Goal: Task Accomplishment & Management: Use online tool/utility

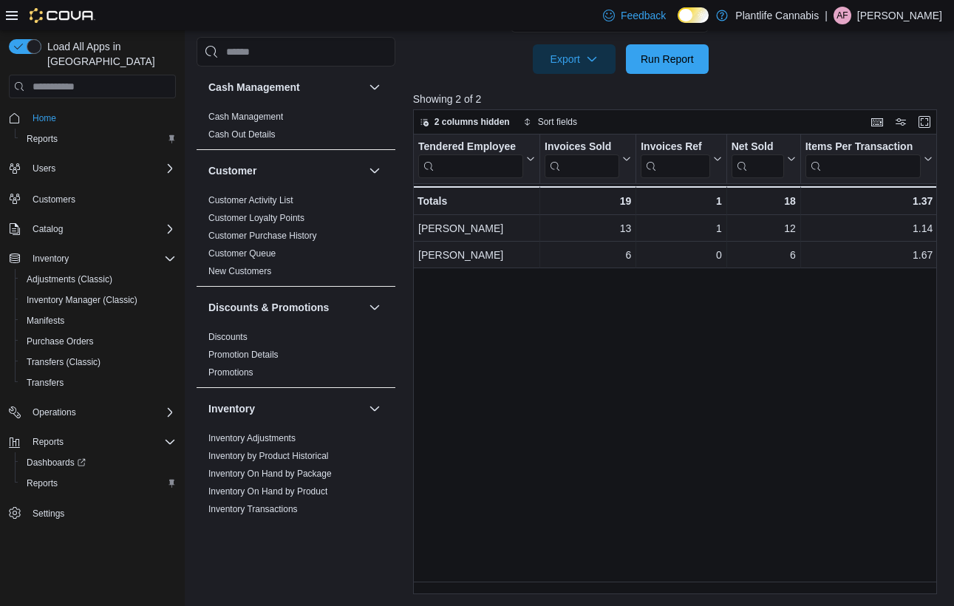
scroll to position [762, 0]
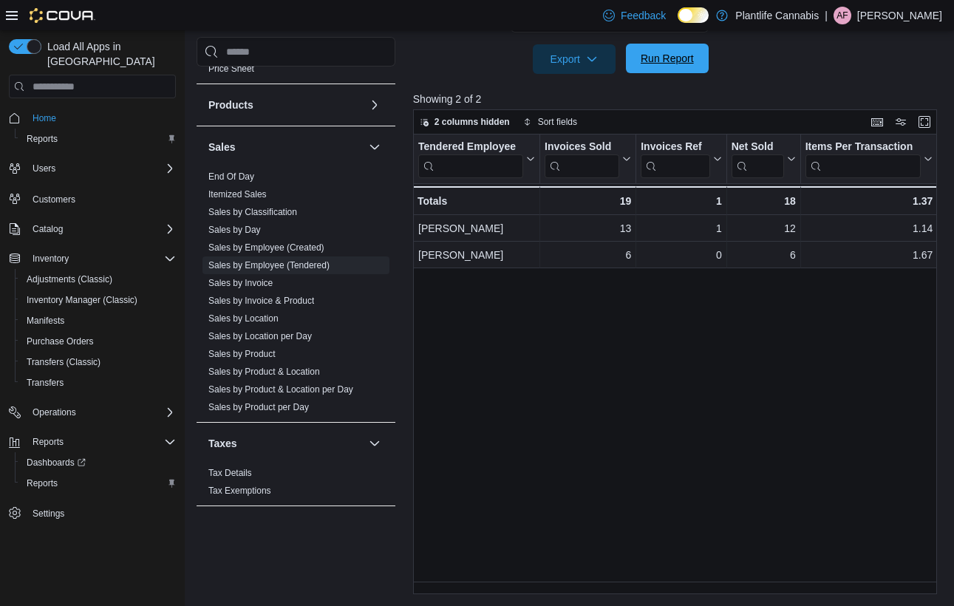
click at [688, 61] on span "Run Report" at bounding box center [666, 58] width 53 height 15
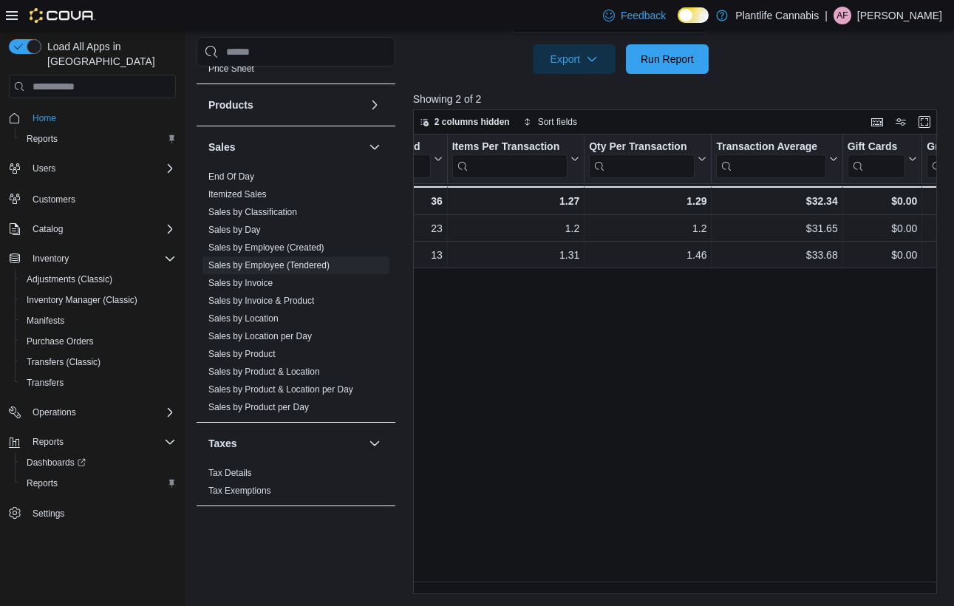
scroll to position [0, 0]
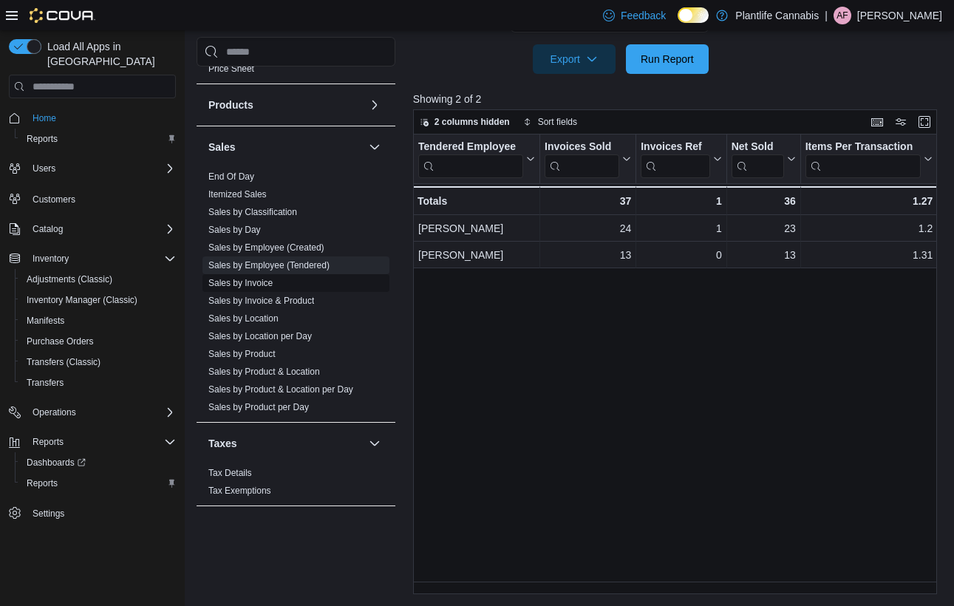
click at [269, 279] on link "Sales by Invoice" at bounding box center [240, 283] width 64 height 10
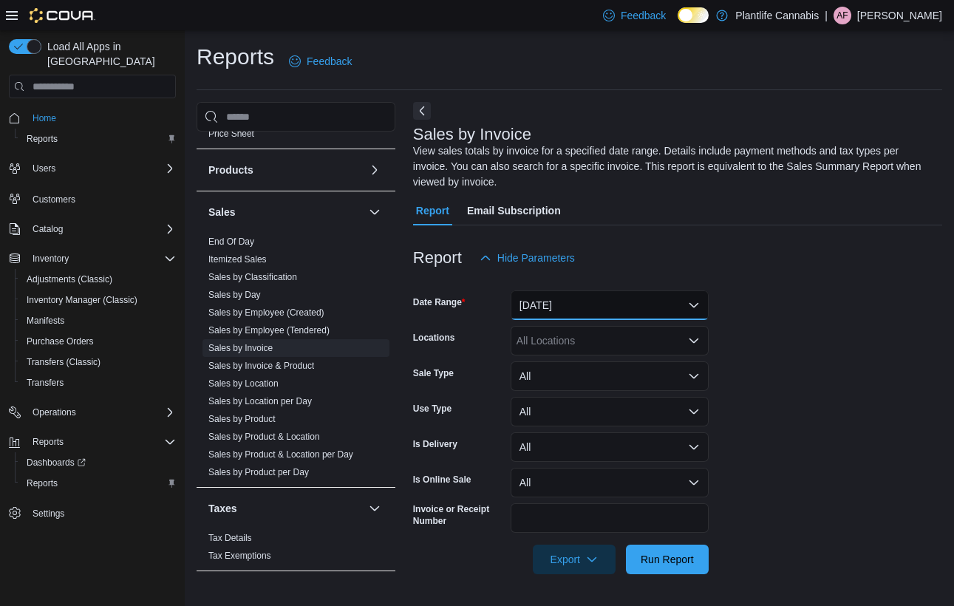
click at [607, 304] on button "[DATE]" at bounding box center [609, 305] width 198 height 30
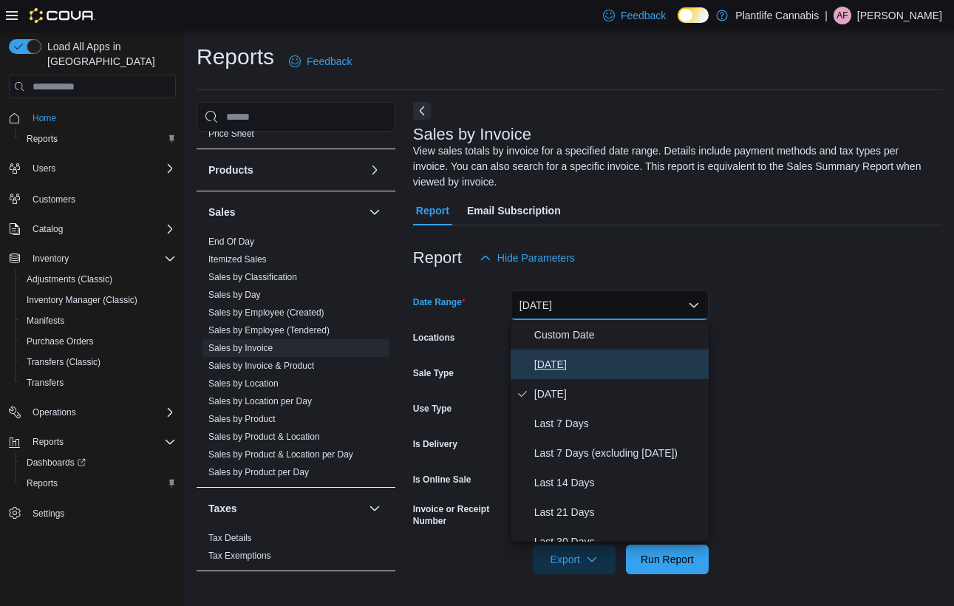
click at [561, 372] on span "[DATE]" at bounding box center [618, 364] width 168 height 18
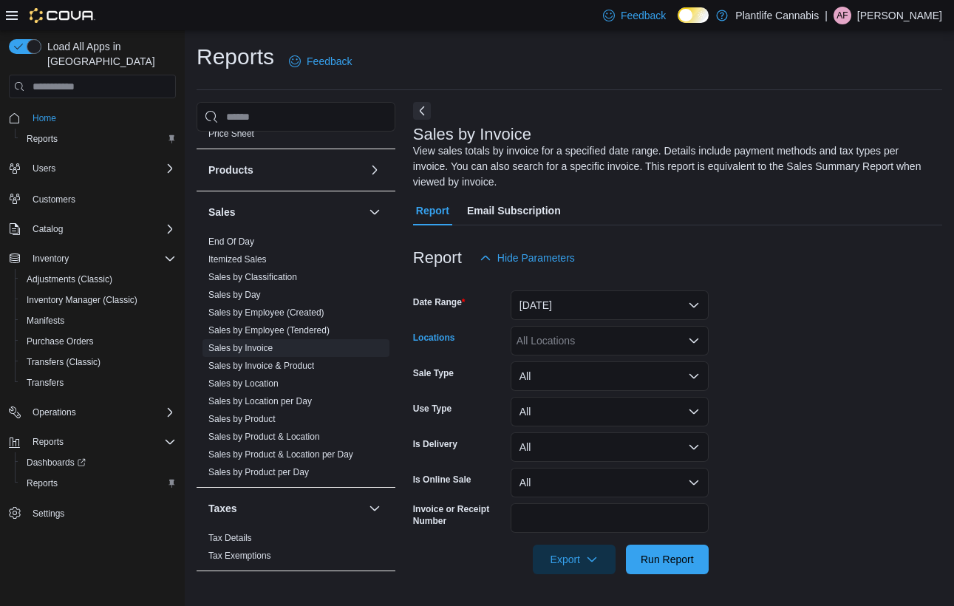
click at [561, 341] on div "All Locations" at bounding box center [609, 341] width 198 height 30
type input "***"
click at [577, 359] on span "[GEOGRAPHIC_DATA] - [GEOGRAPHIC_DATA]" at bounding box center [662, 365] width 225 height 15
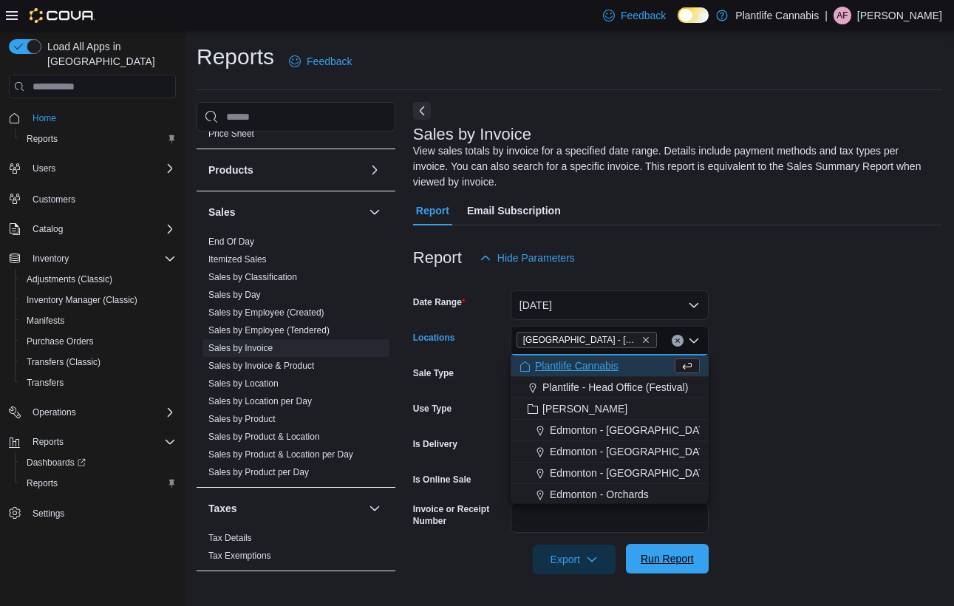
click at [663, 550] on span "Run Report" at bounding box center [667, 559] width 65 height 30
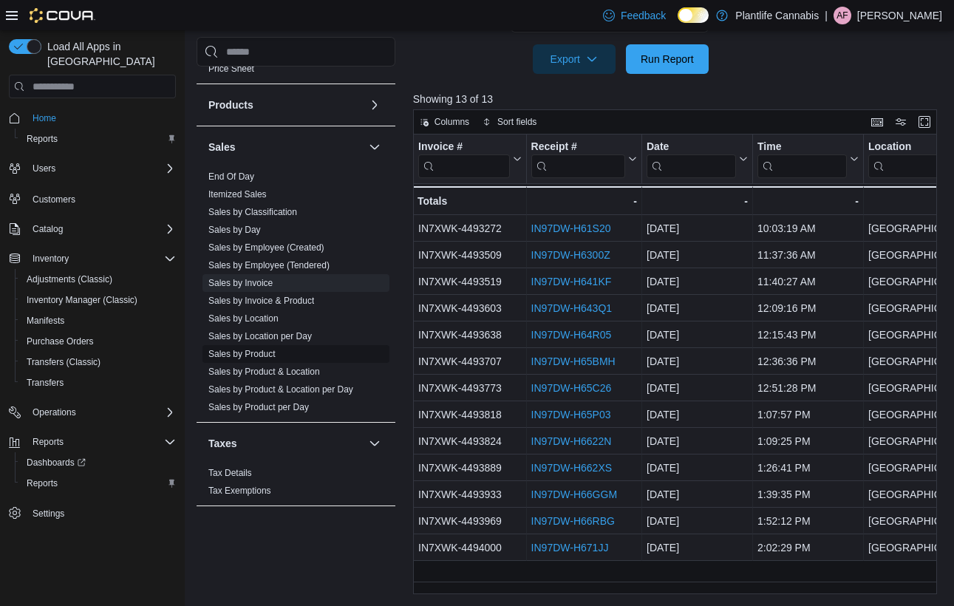
click at [267, 349] on link "Sales by Product" at bounding box center [241, 354] width 67 height 10
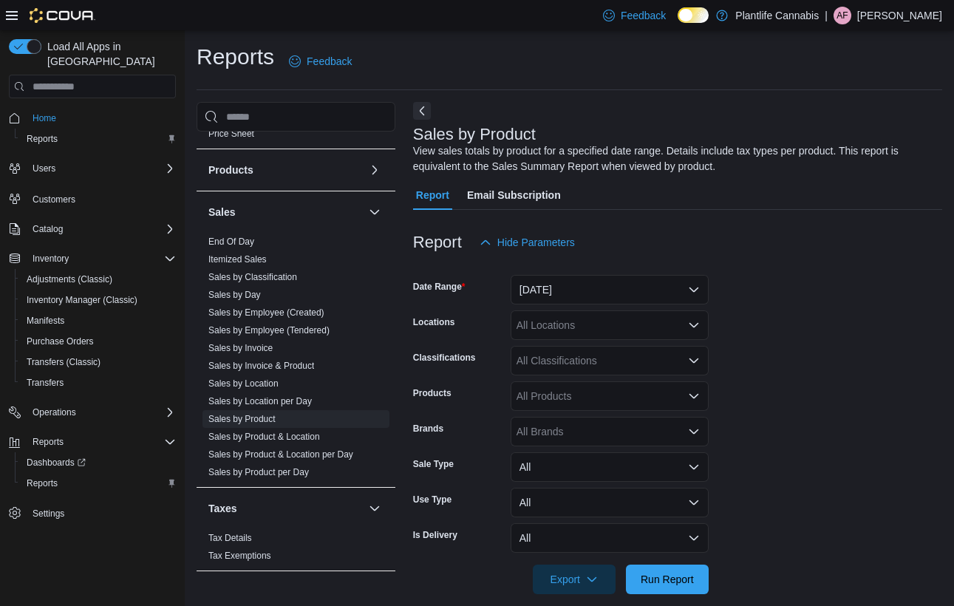
scroll to position [18, 0]
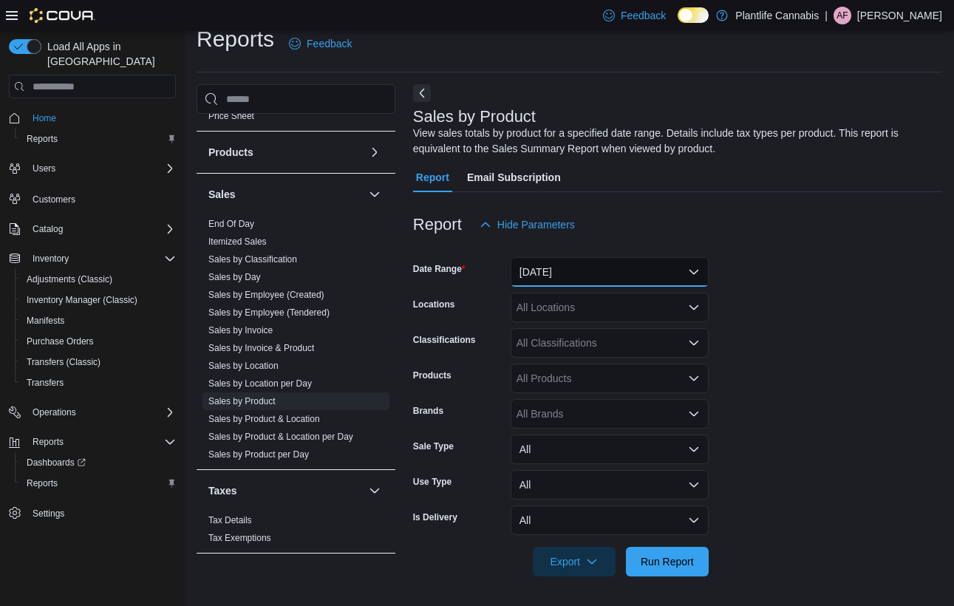
click at [571, 282] on button "[DATE]" at bounding box center [609, 272] width 198 height 30
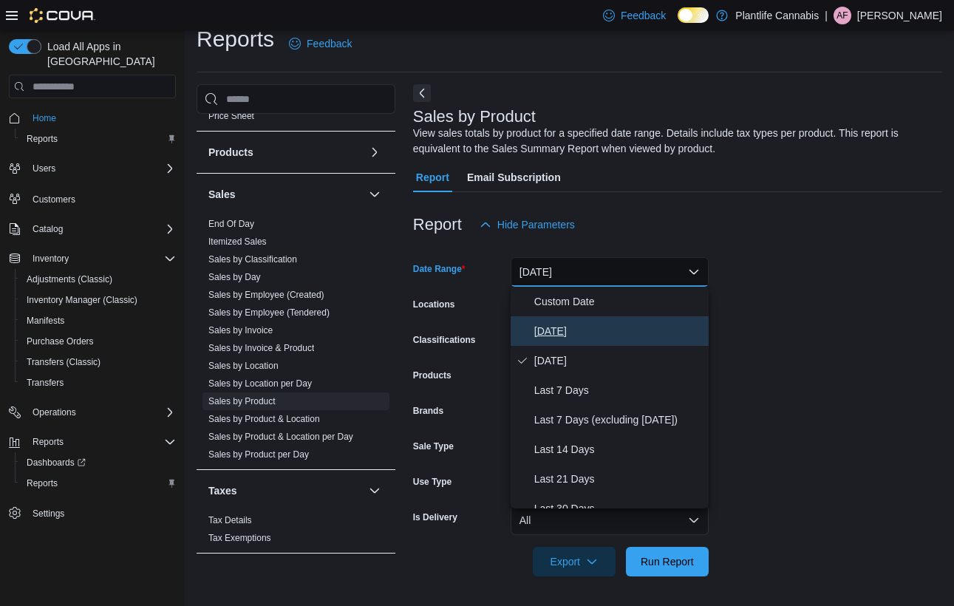
click at [572, 318] on button "[DATE]" at bounding box center [609, 331] width 198 height 30
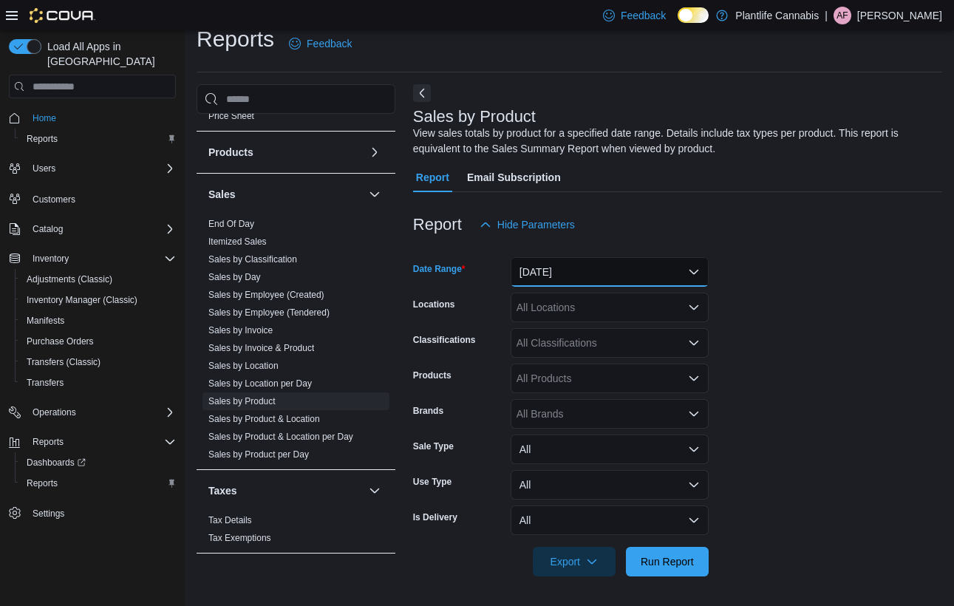
click at [571, 276] on button "[DATE]" at bounding box center [609, 272] width 198 height 30
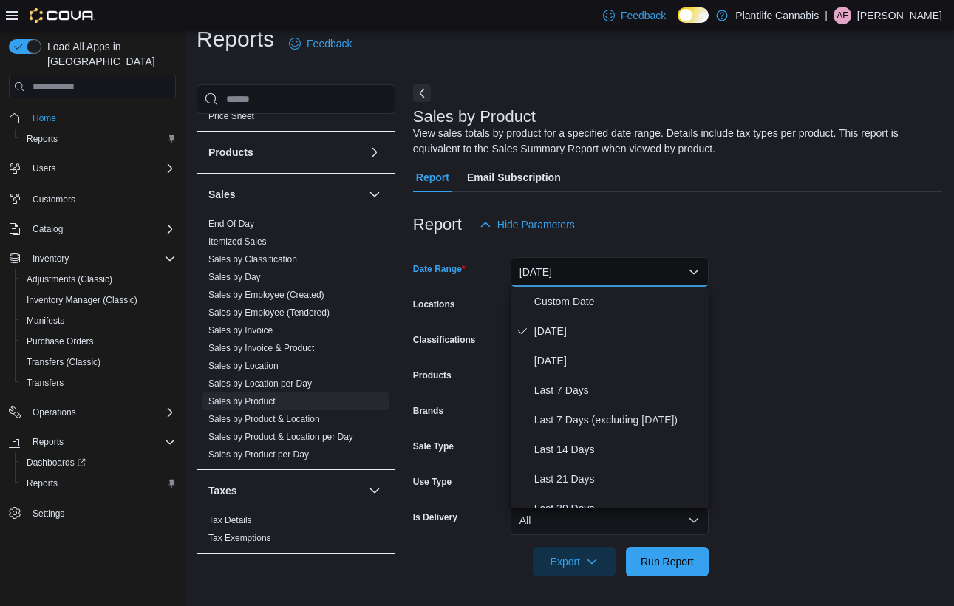
click at [852, 298] on form "Date Range [DATE] Locations All Locations Classifications All Classifications P…" at bounding box center [677, 407] width 529 height 337
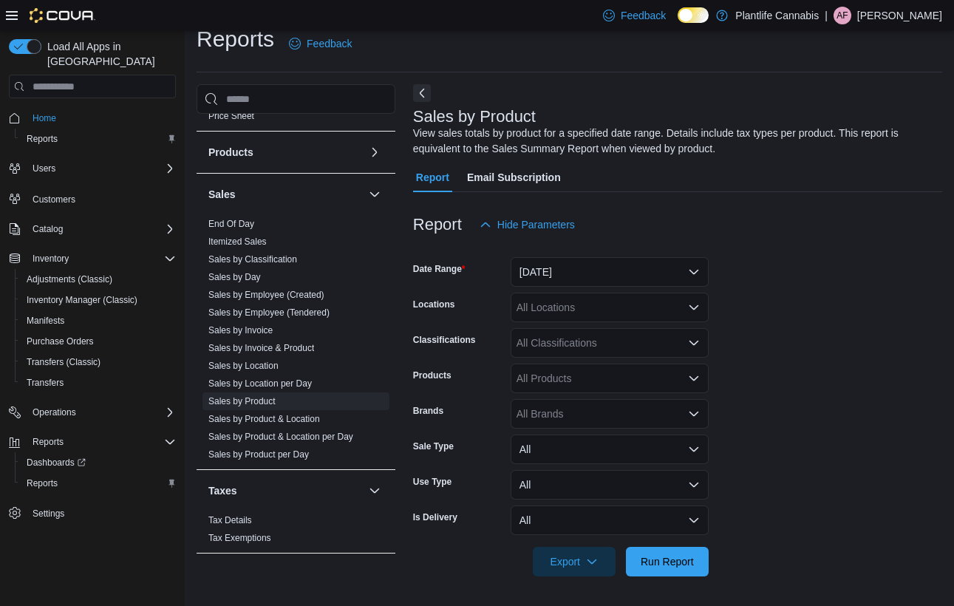
click at [691, 309] on icon "Open list of options" at bounding box center [694, 307] width 12 height 12
type input "***"
drag, startPoint x: 636, startPoint y: 341, endPoint x: 742, endPoint y: 530, distance: 217.0
click at [636, 343] on button "[GEOGRAPHIC_DATA] - [GEOGRAPHIC_DATA]" at bounding box center [609, 332] width 198 height 21
click at [672, 558] on span "Run Report" at bounding box center [666, 560] width 53 height 15
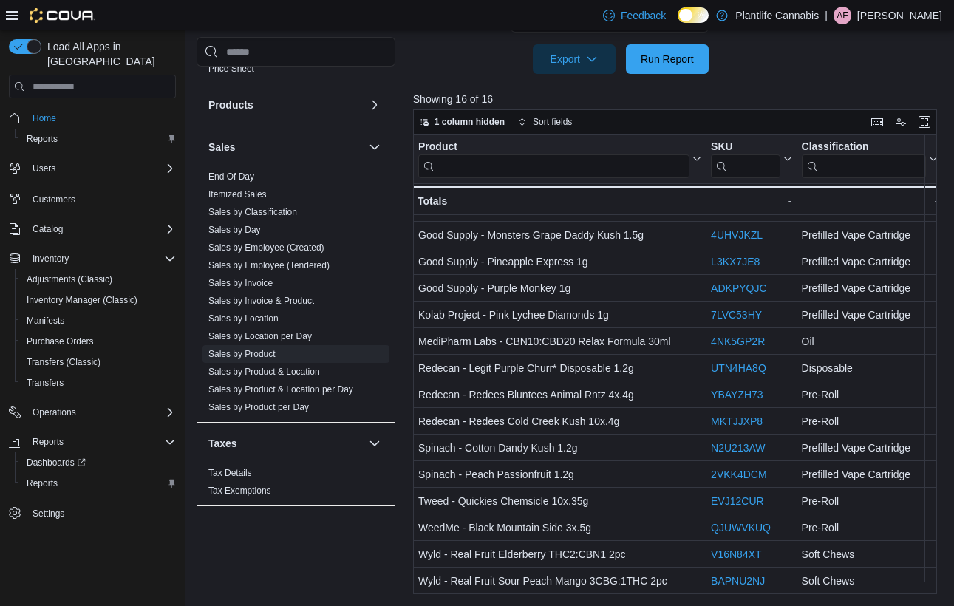
scroll to position [58, 0]
click at [284, 262] on link "Sales by Employee (Tendered)" at bounding box center [268, 265] width 121 height 10
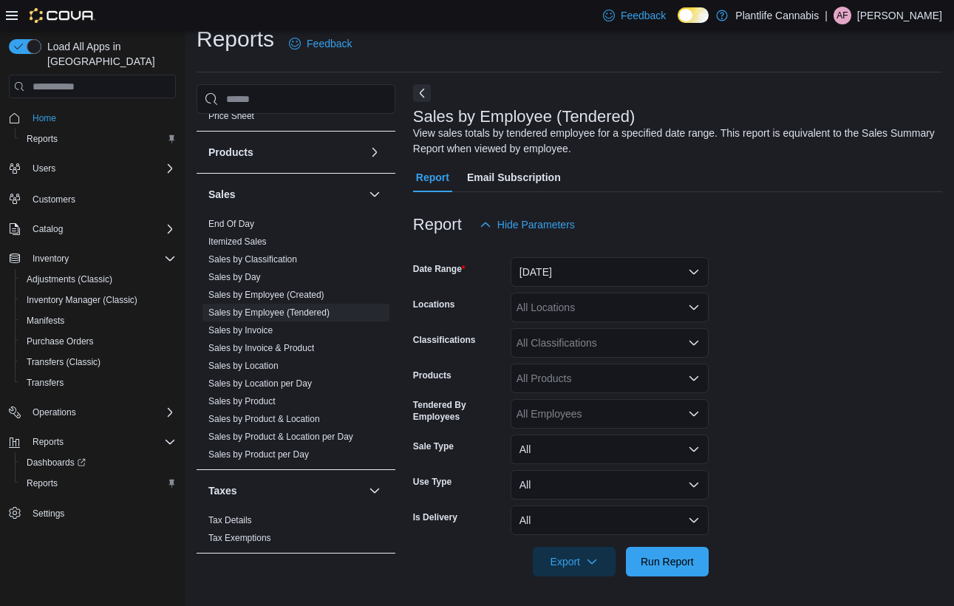
scroll to position [18, 0]
click at [533, 278] on button "[DATE]" at bounding box center [609, 272] width 198 height 30
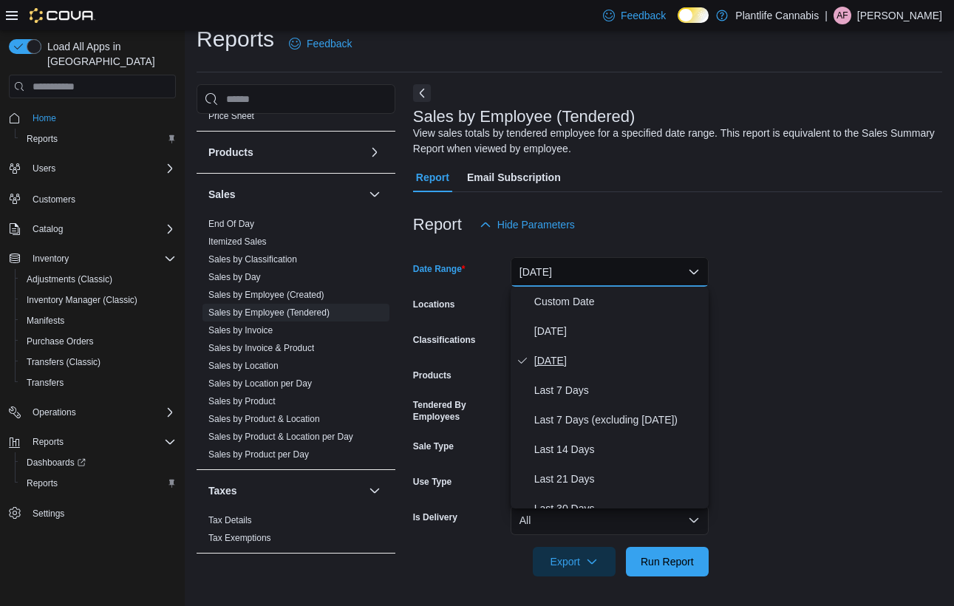
click at [543, 346] on button "[DATE]" at bounding box center [609, 361] width 198 height 30
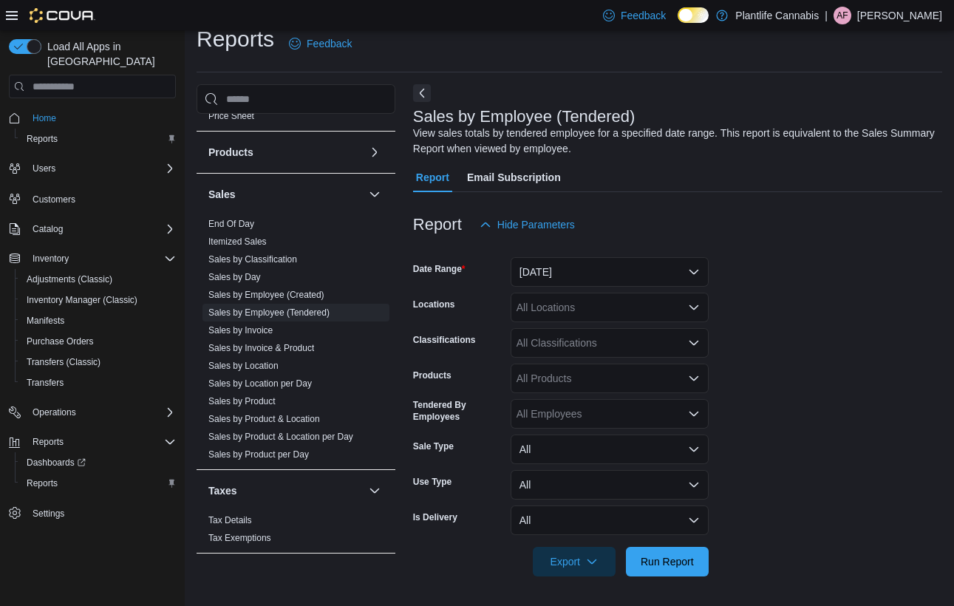
click at [547, 330] on div "All Classifications" at bounding box center [609, 343] width 198 height 30
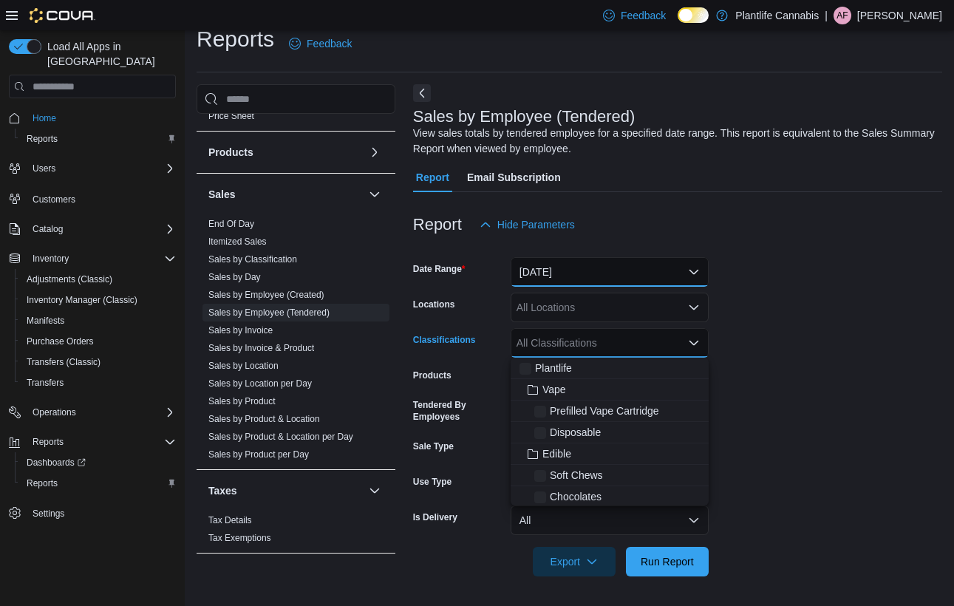
click at [562, 274] on button "[DATE]" at bounding box center [609, 272] width 198 height 30
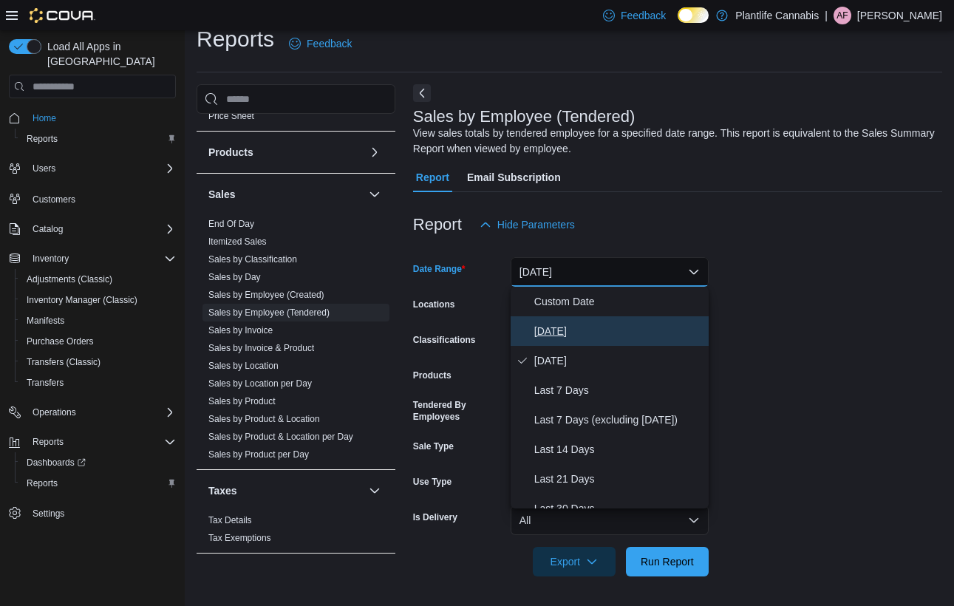
click at [536, 323] on span "[DATE]" at bounding box center [618, 331] width 168 height 18
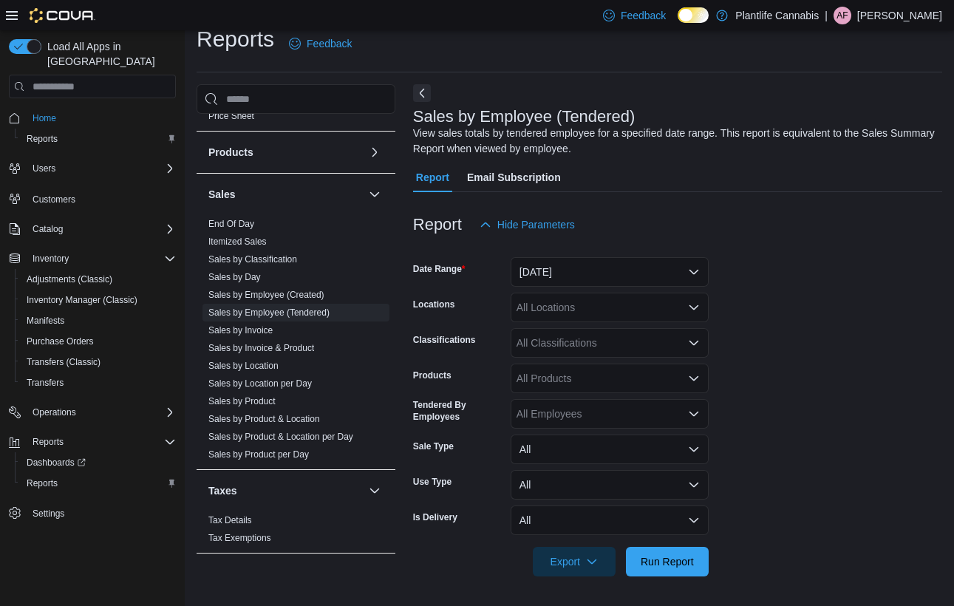
click at [553, 306] on div "All Locations" at bounding box center [609, 308] width 198 height 30
type input "*"
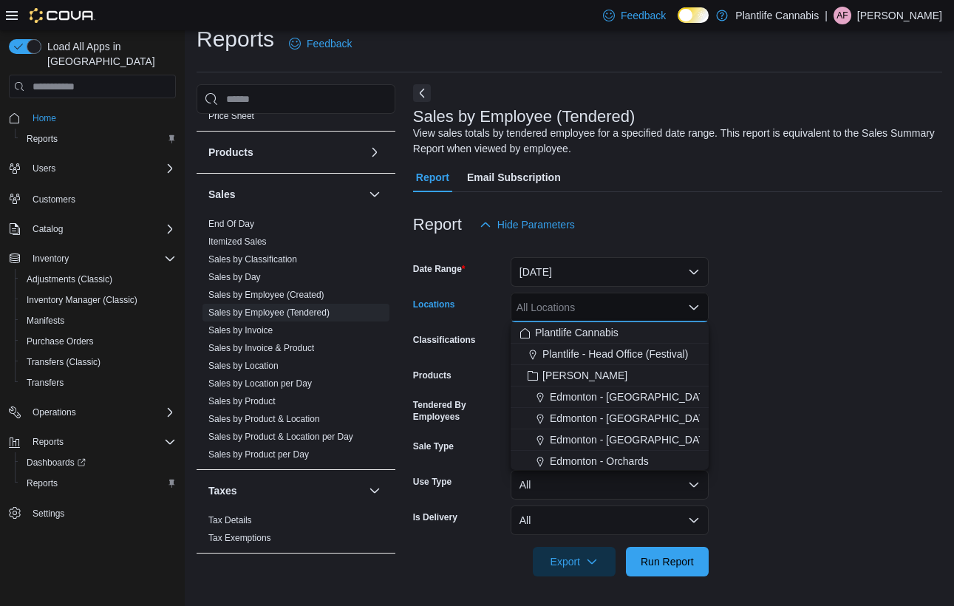
click at [749, 417] on form "Date Range [DATE] Locations All Locations Combo box. Selected. Combo box input.…" at bounding box center [677, 407] width 529 height 337
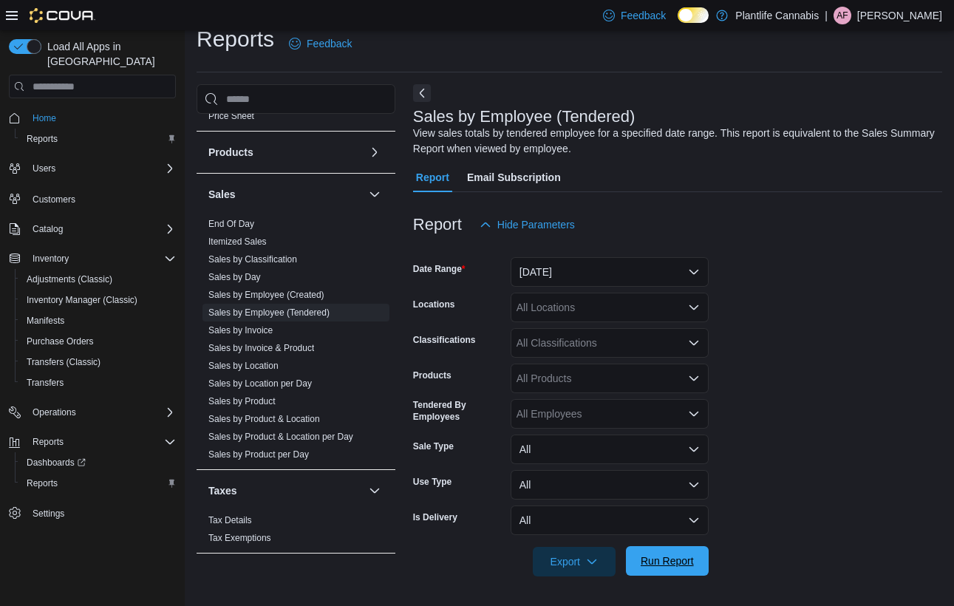
click at [652, 567] on span "Run Report" at bounding box center [666, 560] width 53 height 15
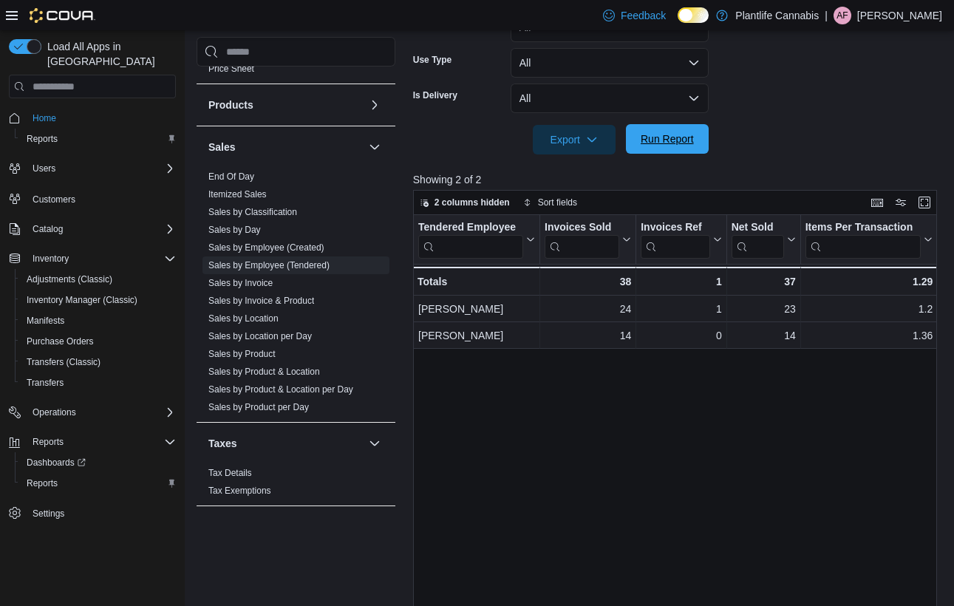
click at [680, 146] on span "Run Report" at bounding box center [666, 138] width 53 height 15
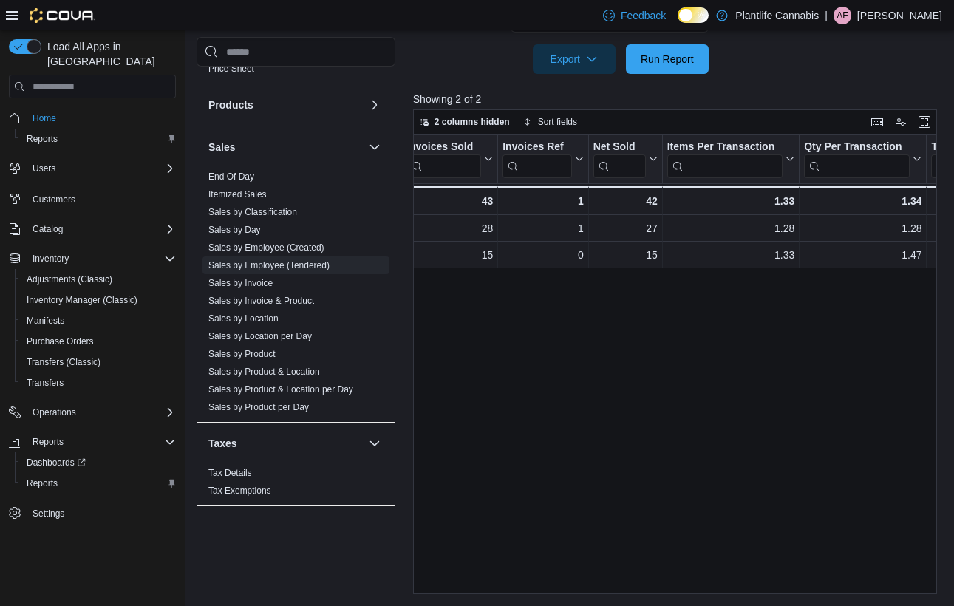
scroll to position [0, 236]
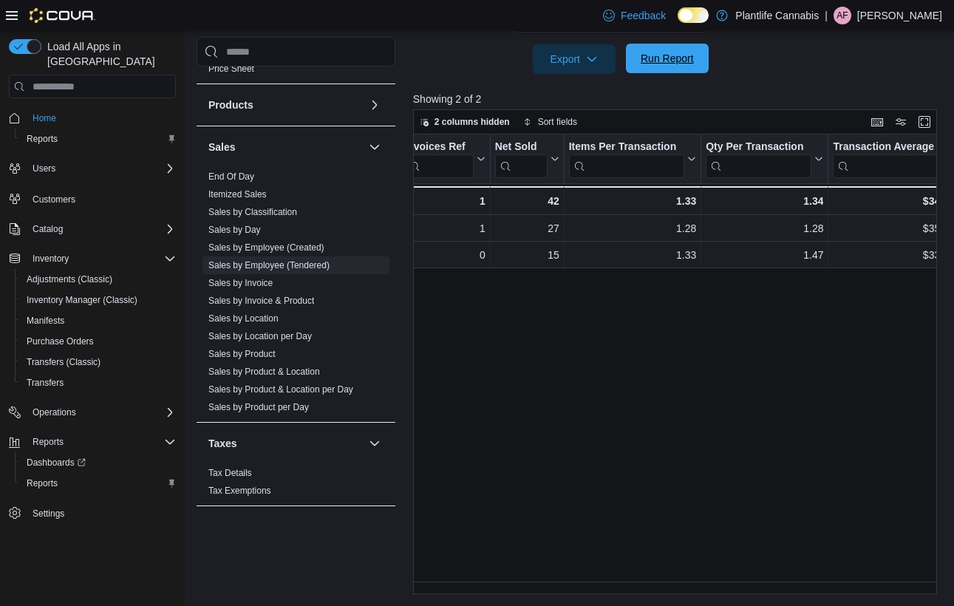
click at [663, 72] on span "Run Report" at bounding box center [667, 59] width 65 height 30
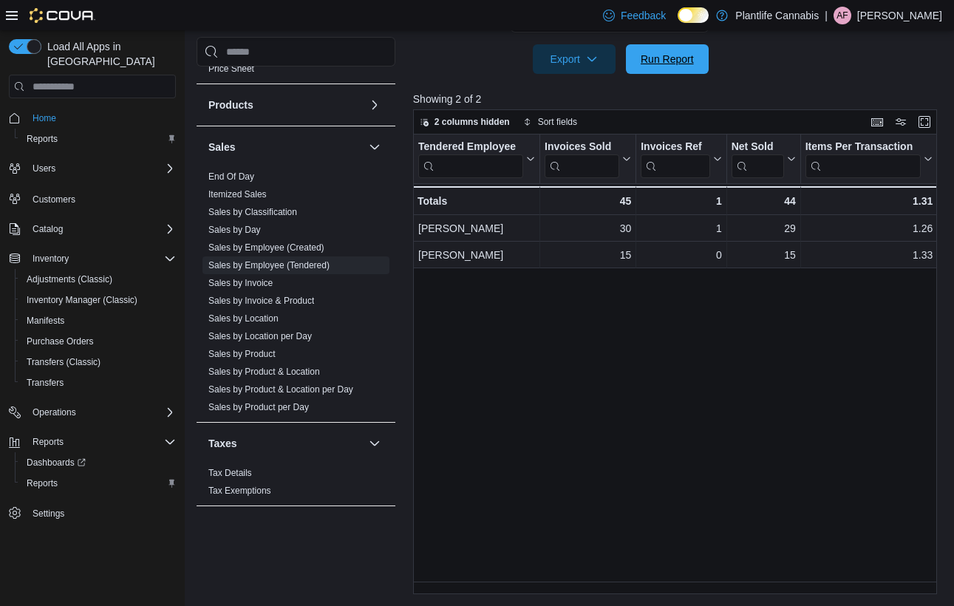
drag, startPoint x: 638, startPoint y: 66, endPoint x: 900, endPoint y: 315, distance: 361.6
click at [638, 66] on span "Run Report" at bounding box center [667, 59] width 65 height 30
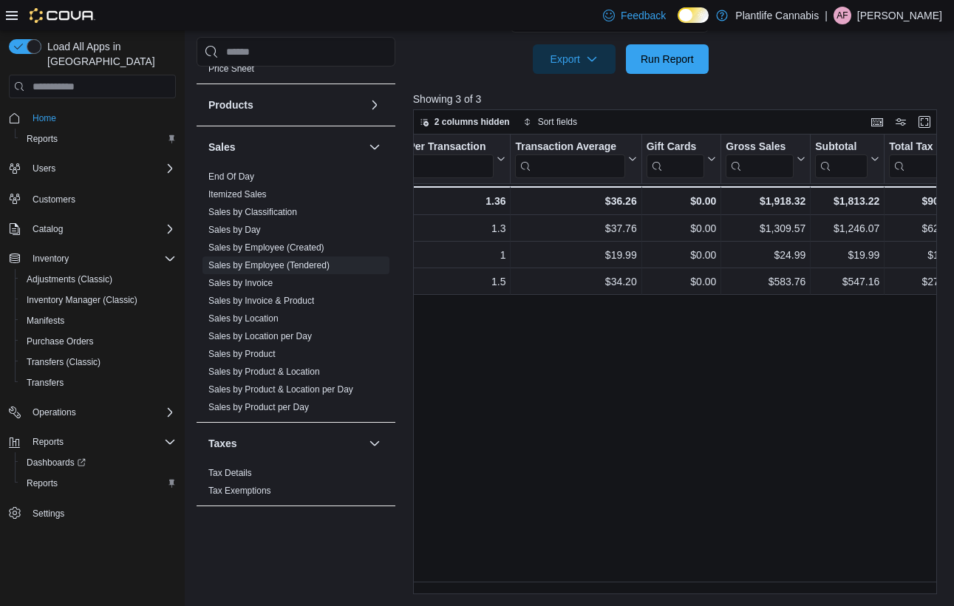
scroll to position [0, 0]
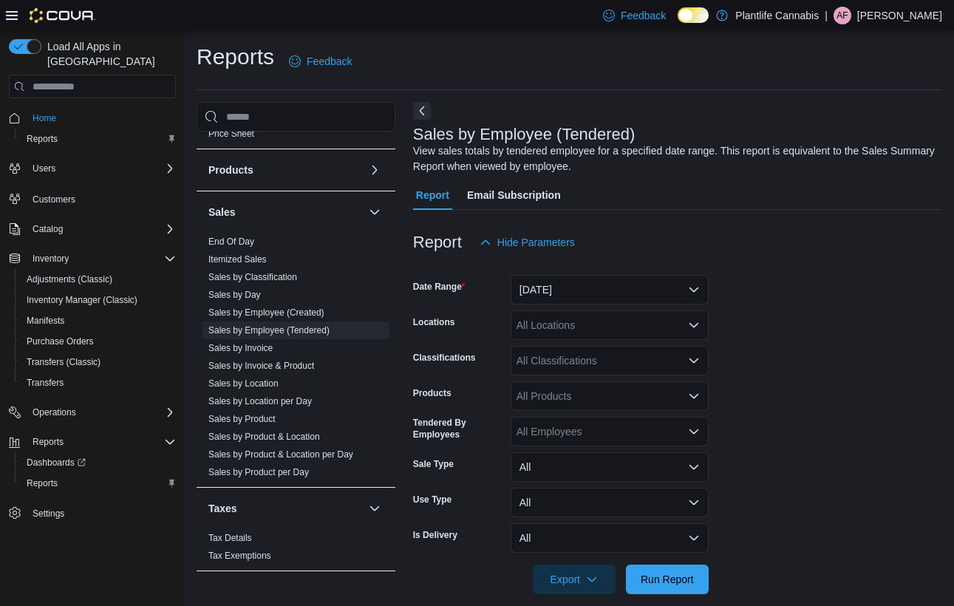
click at [632, 330] on div "All Locations" at bounding box center [609, 325] width 198 height 30
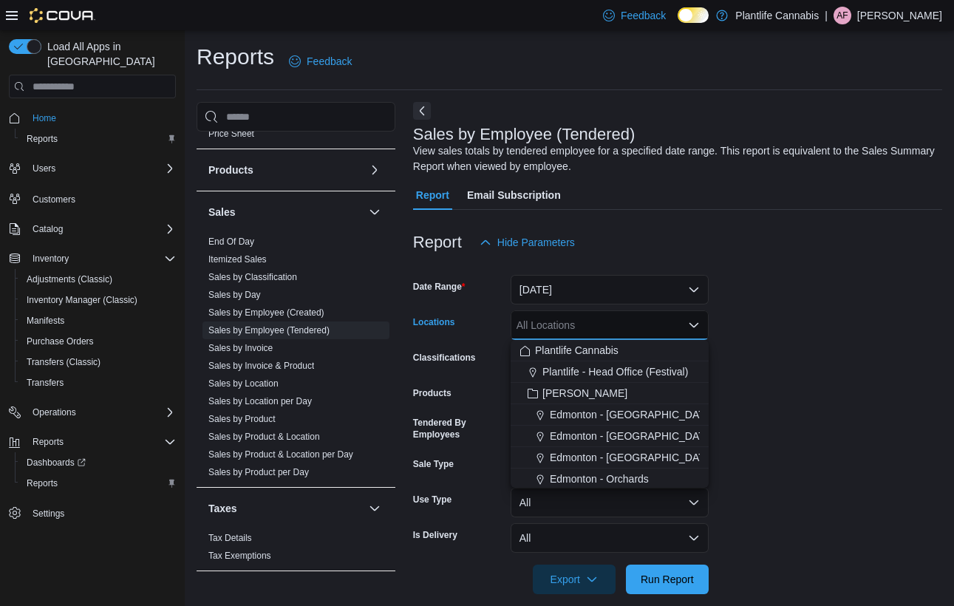
click at [862, 356] on form "Date Range [DATE] Locations All Locations Combo box. Selected. Combo box input.…" at bounding box center [677, 425] width 529 height 337
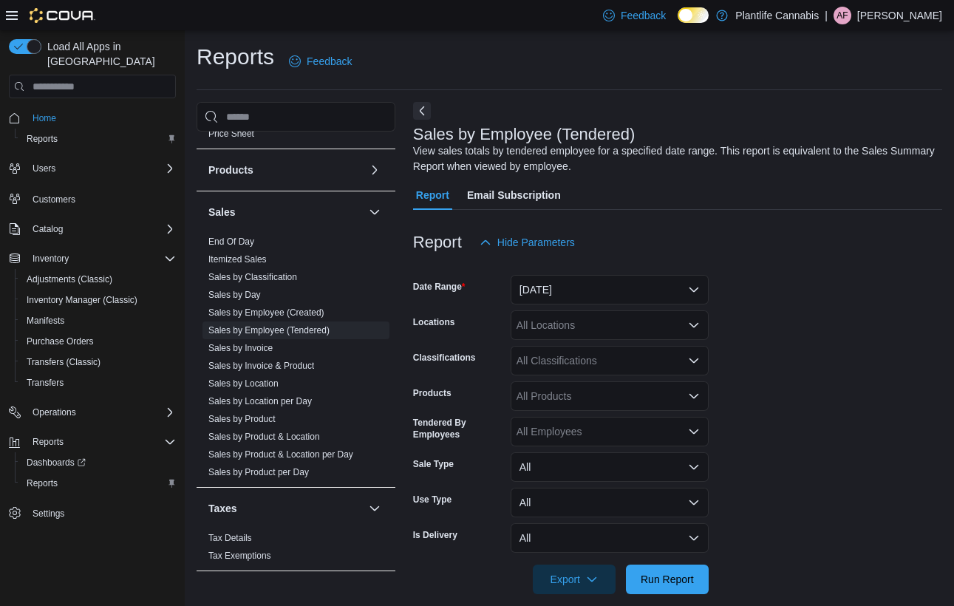
click at [587, 366] on div "All Classifications" at bounding box center [609, 361] width 198 height 30
type input "***"
click at [641, 390] on div "Accessory Group" at bounding box center [609, 385] width 180 height 15
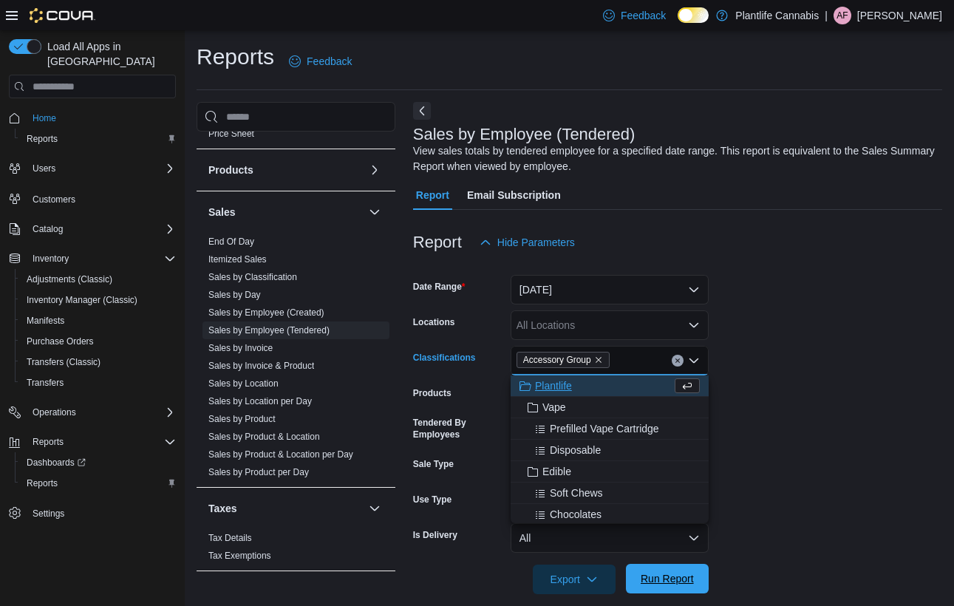
click at [656, 567] on span "Run Report" at bounding box center [667, 579] width 65 height 30
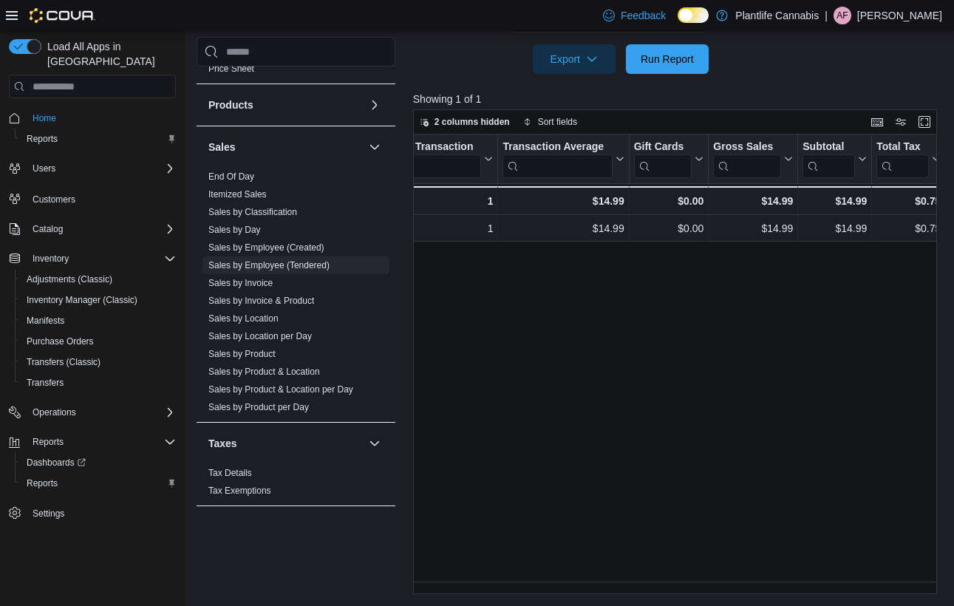
scroll to position [0, 578]
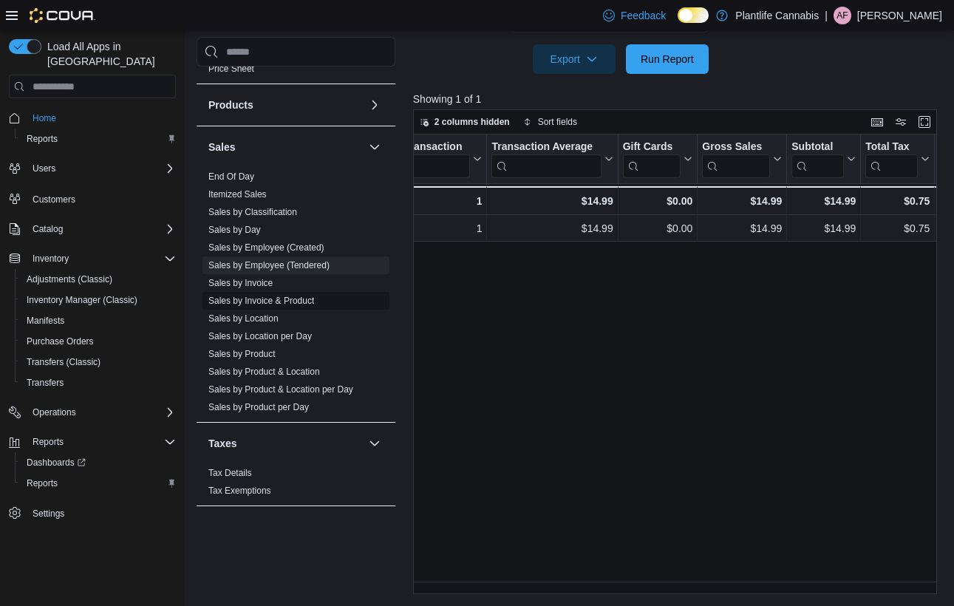
click at [288, 295] on link "Sales by Invoice & Product" at bounding box center [261, 300] width 106 height 10
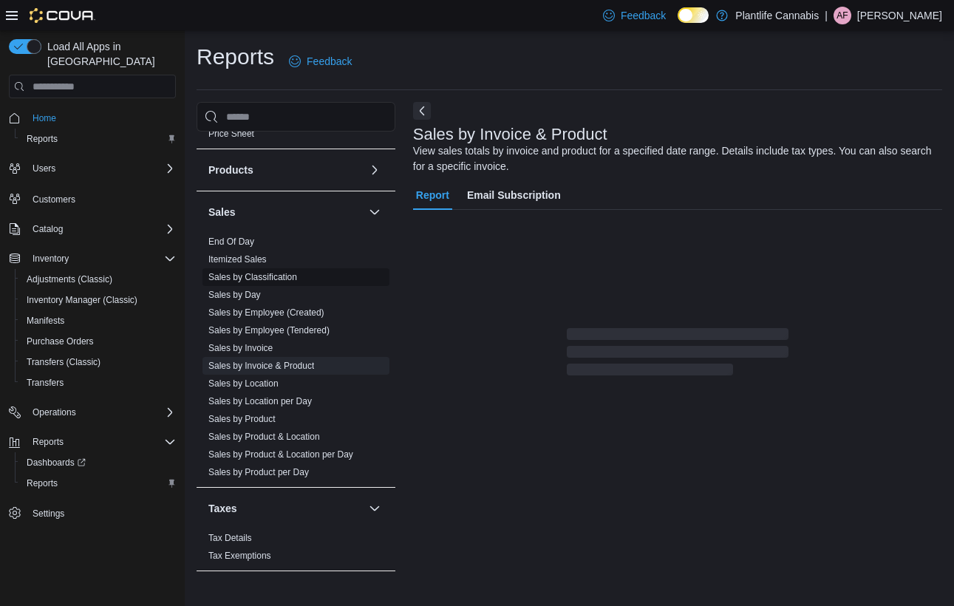
click at [273, 282] on span "Sales by Classification" at bounding box center [252, 277] width 89 height 12
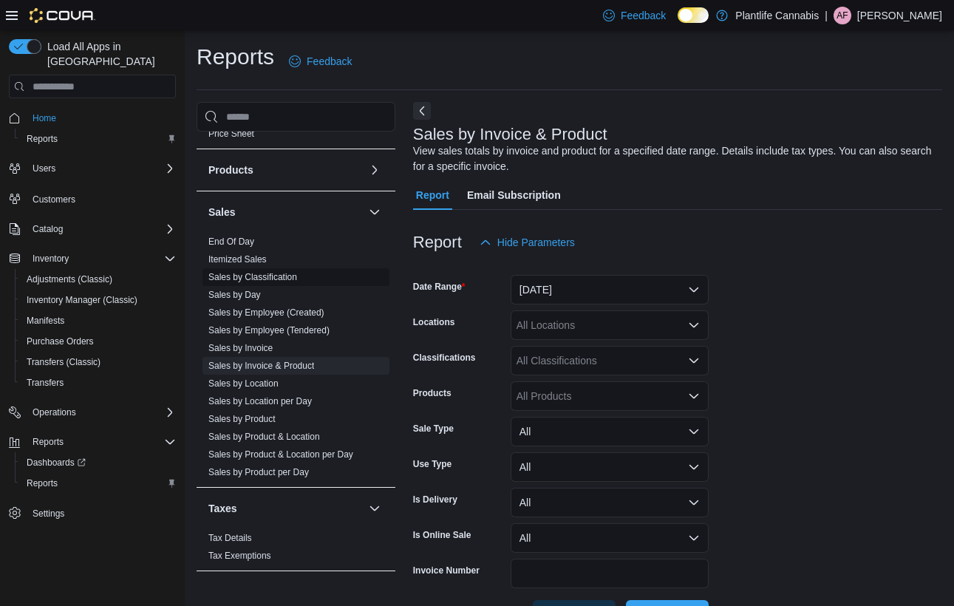
scroll to position [49, 0]
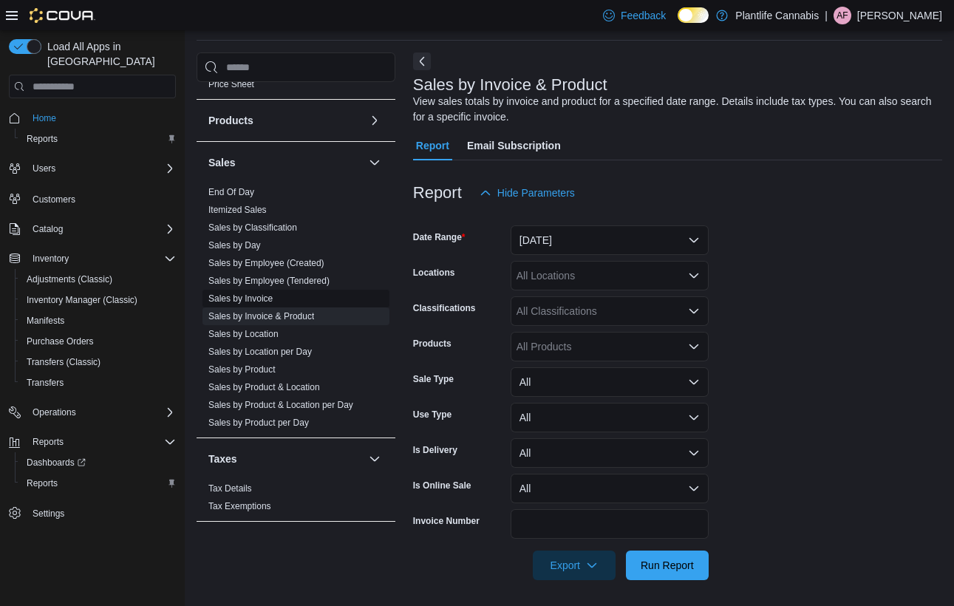
click at [273, 302] on link "Sales by Invoice" at bounding box center [240, 298] width 64 height 10
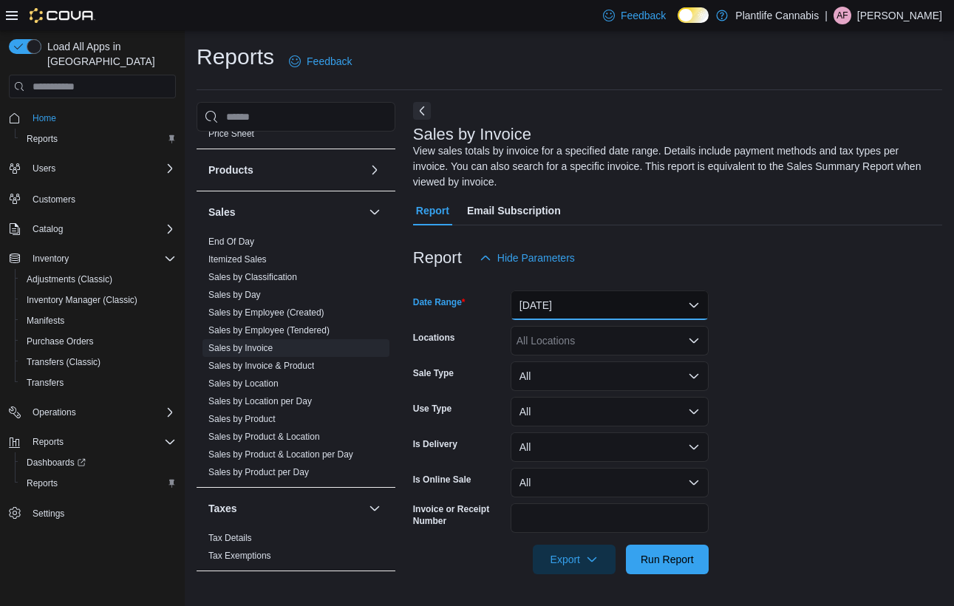
click at [551, 303] on button "[DATE]" at bounding box center [609, 305] width 198 height 30
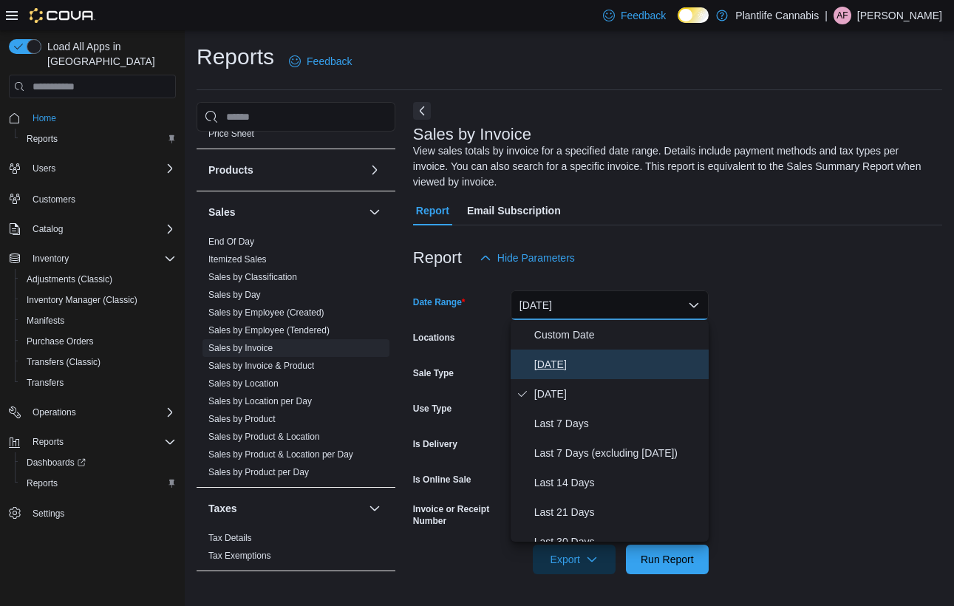
click at [540, 363] on span "[DATE]" at bounding box center [618, 364] width 168 height 18
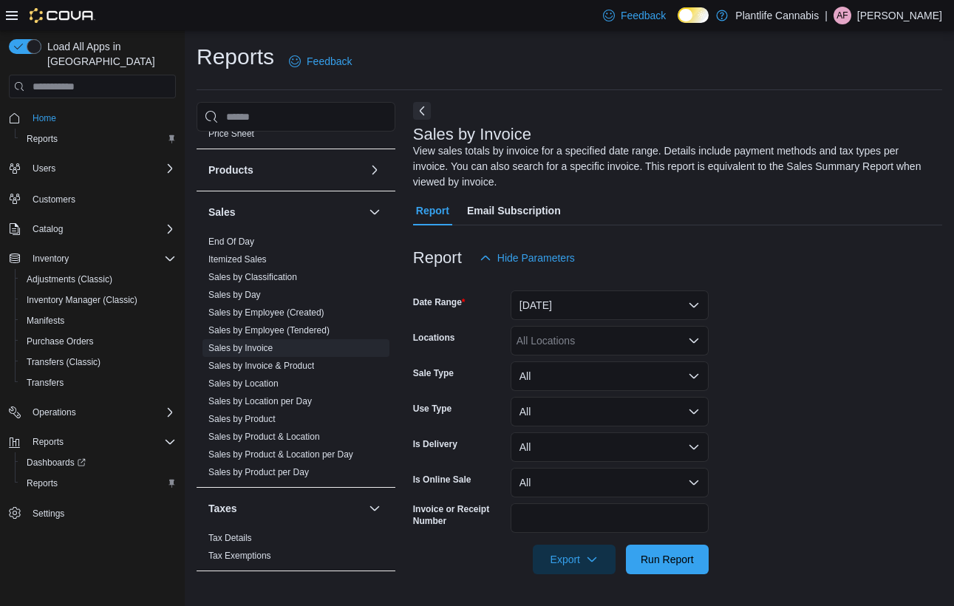
click at [539, 335] on div "All Locations" at bounding box center [609, 341] width 198 height 30
type input "***"
click at [608, 369] on span "[GEOGRAPHIC_DATA] - [GEOGRAPHIC_DATA]" at bounding box center [662, 365] width 225 height 15
click at [684, 549] on span "Run Report" at bounding box center [667, 559] width 65 height 30
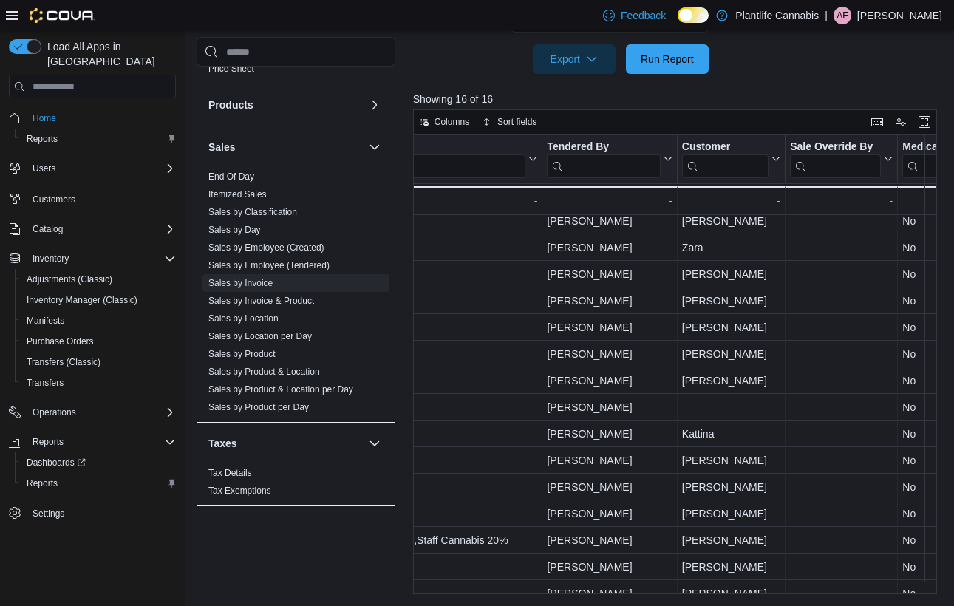
scroll to position [58, 1865]
